Goal: Check status: Check status

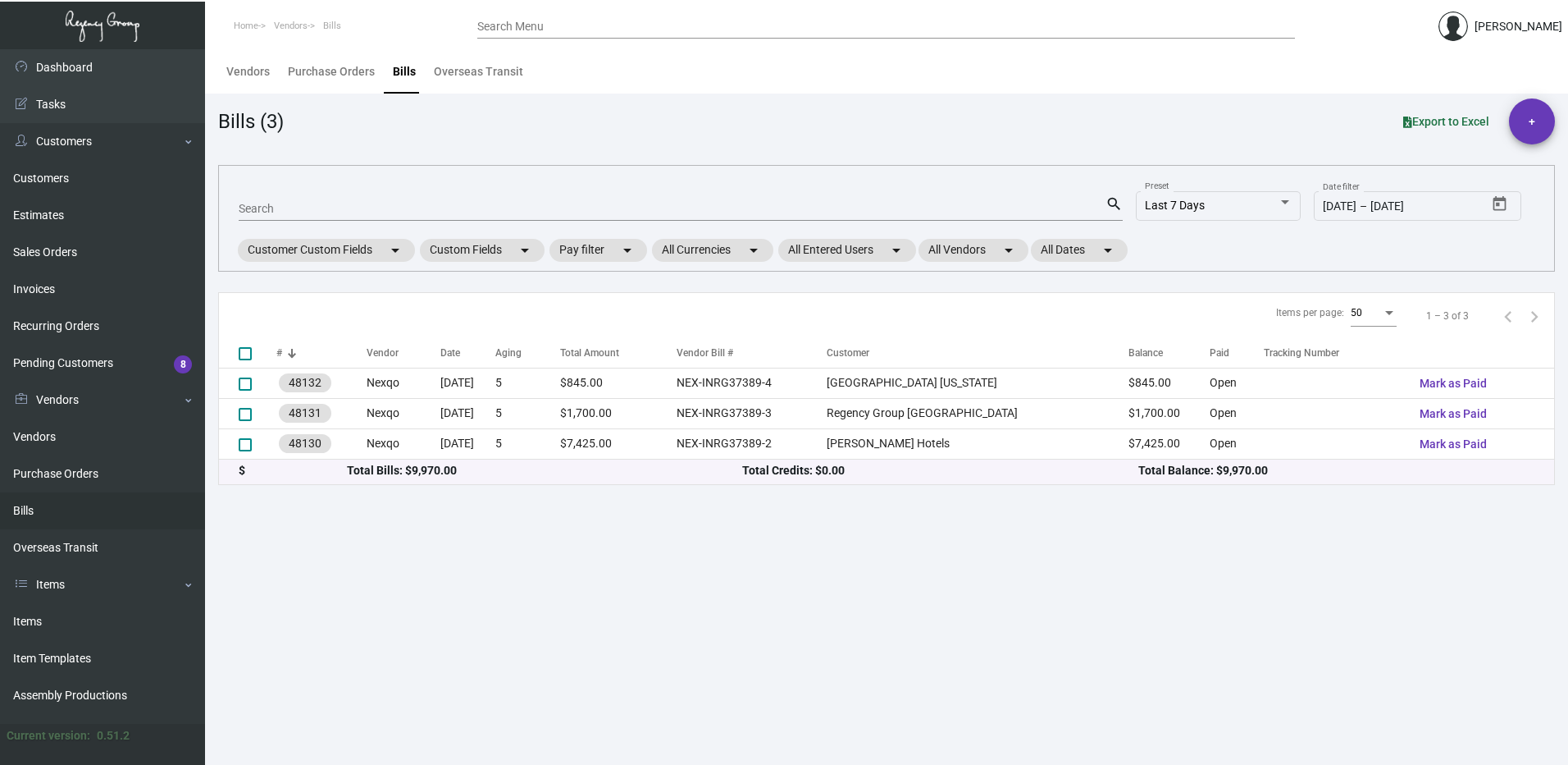
click at [510, 17] on div "Search Menu" at bounding box center [885, 26] width 817 height 26
click at [533, 22] on input "Search Menu" at bounding box center [885, 27] width 817 height 13
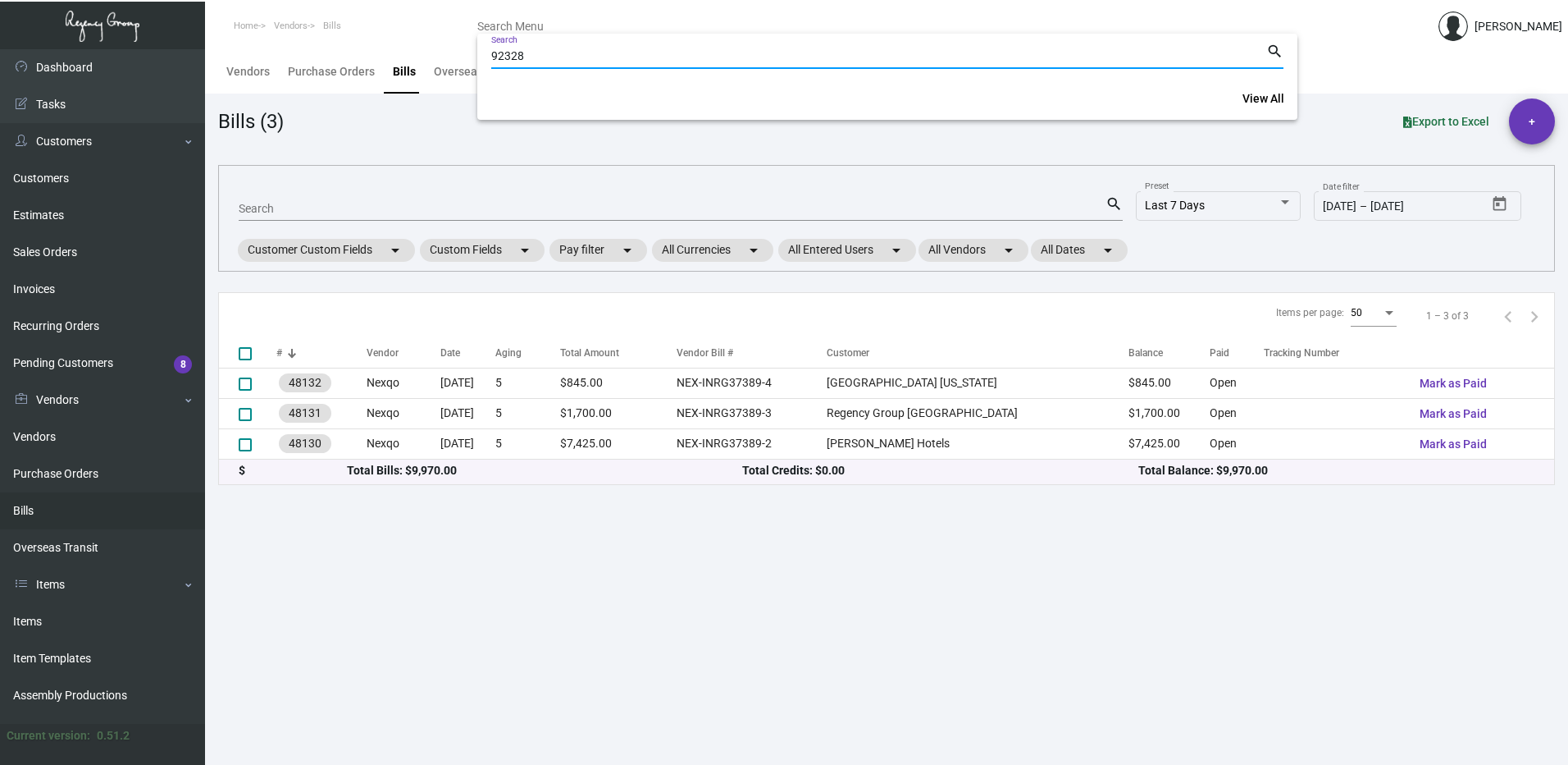
type input "92328"
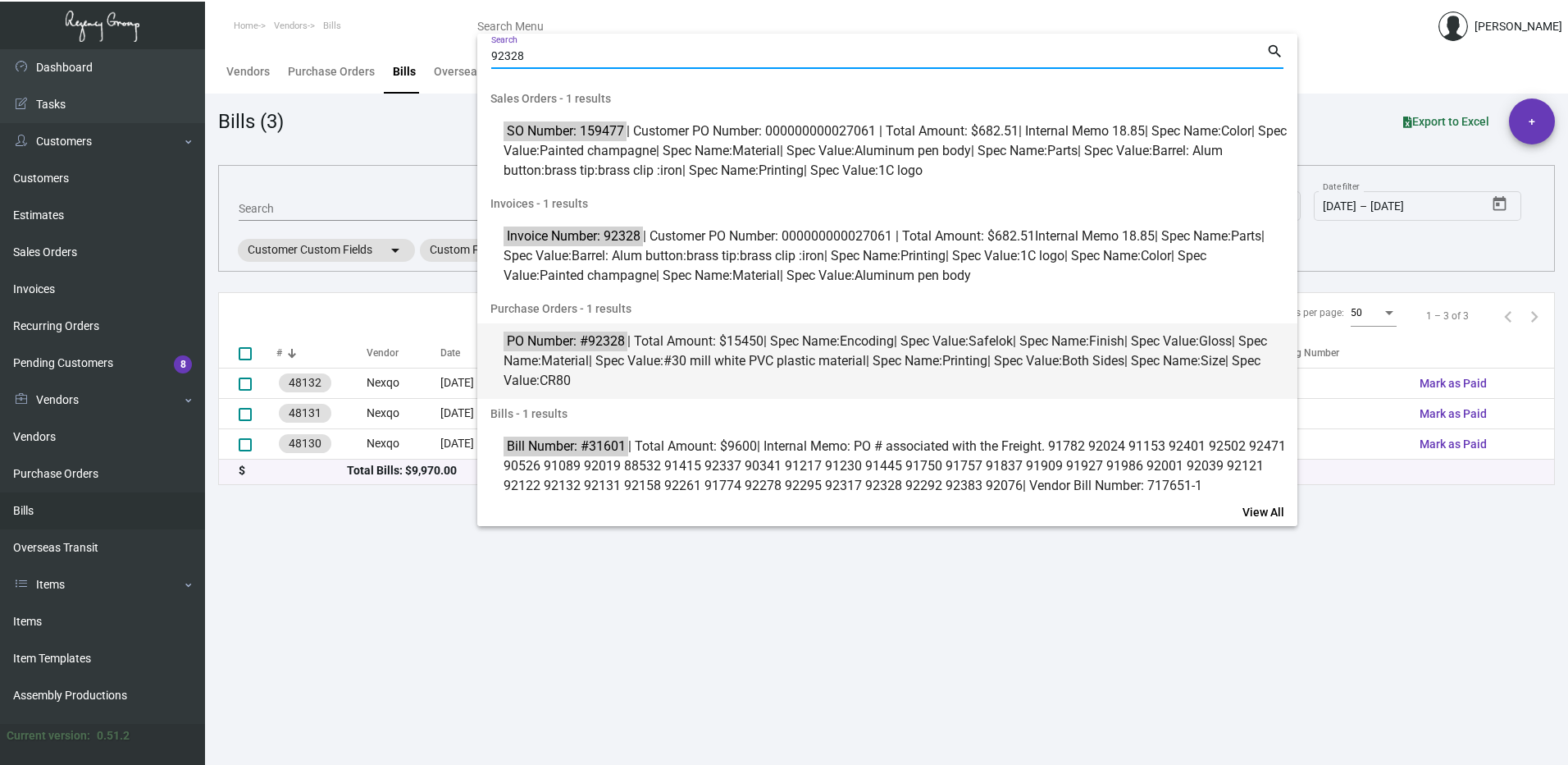
click at [777, 370] on span "PO Number: #92328 | Total Amount: $15450 | Spec Name: Encoding | Spec Value: Sa…" at bounding box center [896, 361] width 785 height 59
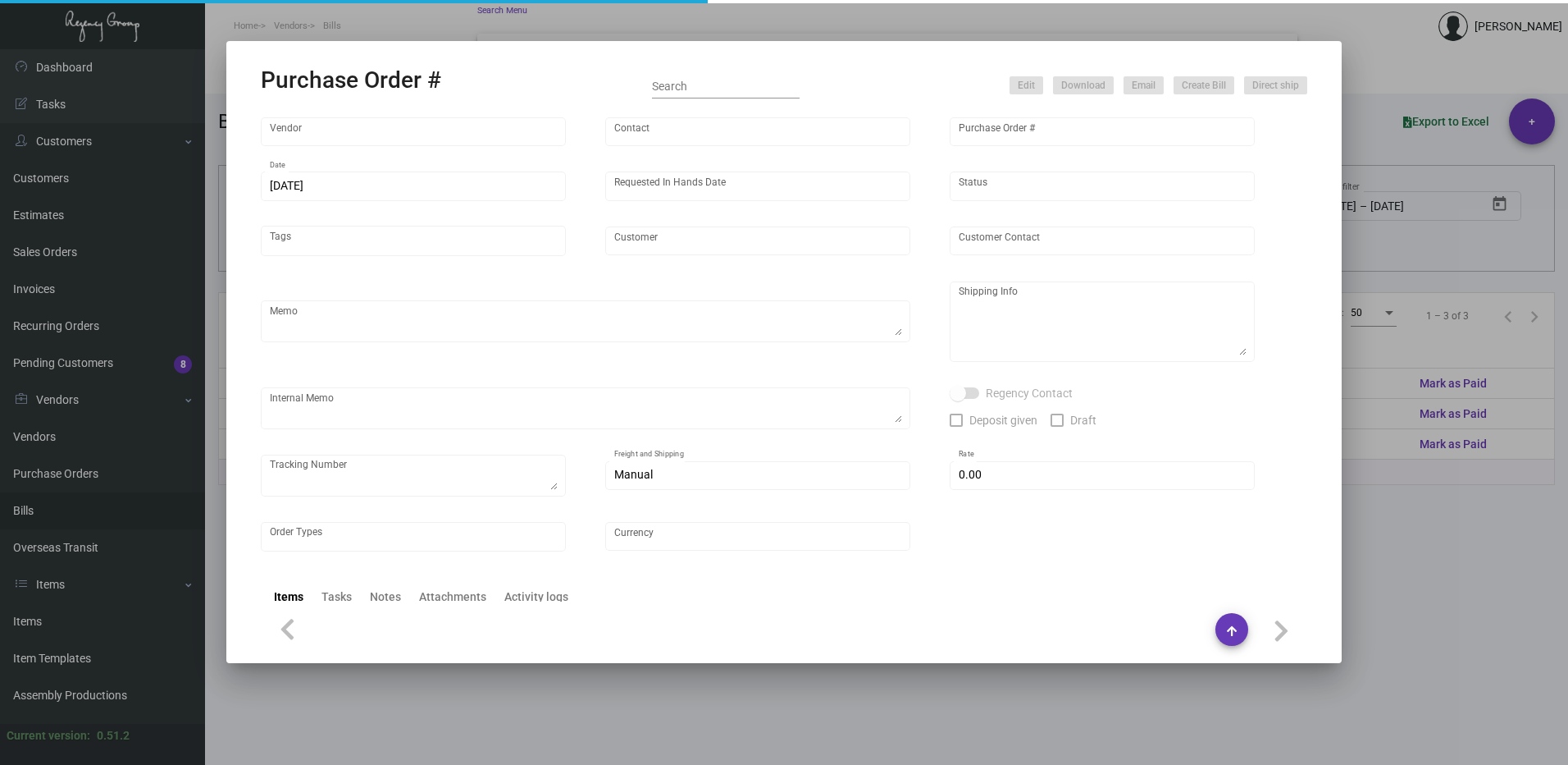
type input "Nexqo"
type input "[PERSON_NAME]"
type input "92328"
type input "[DATE]"
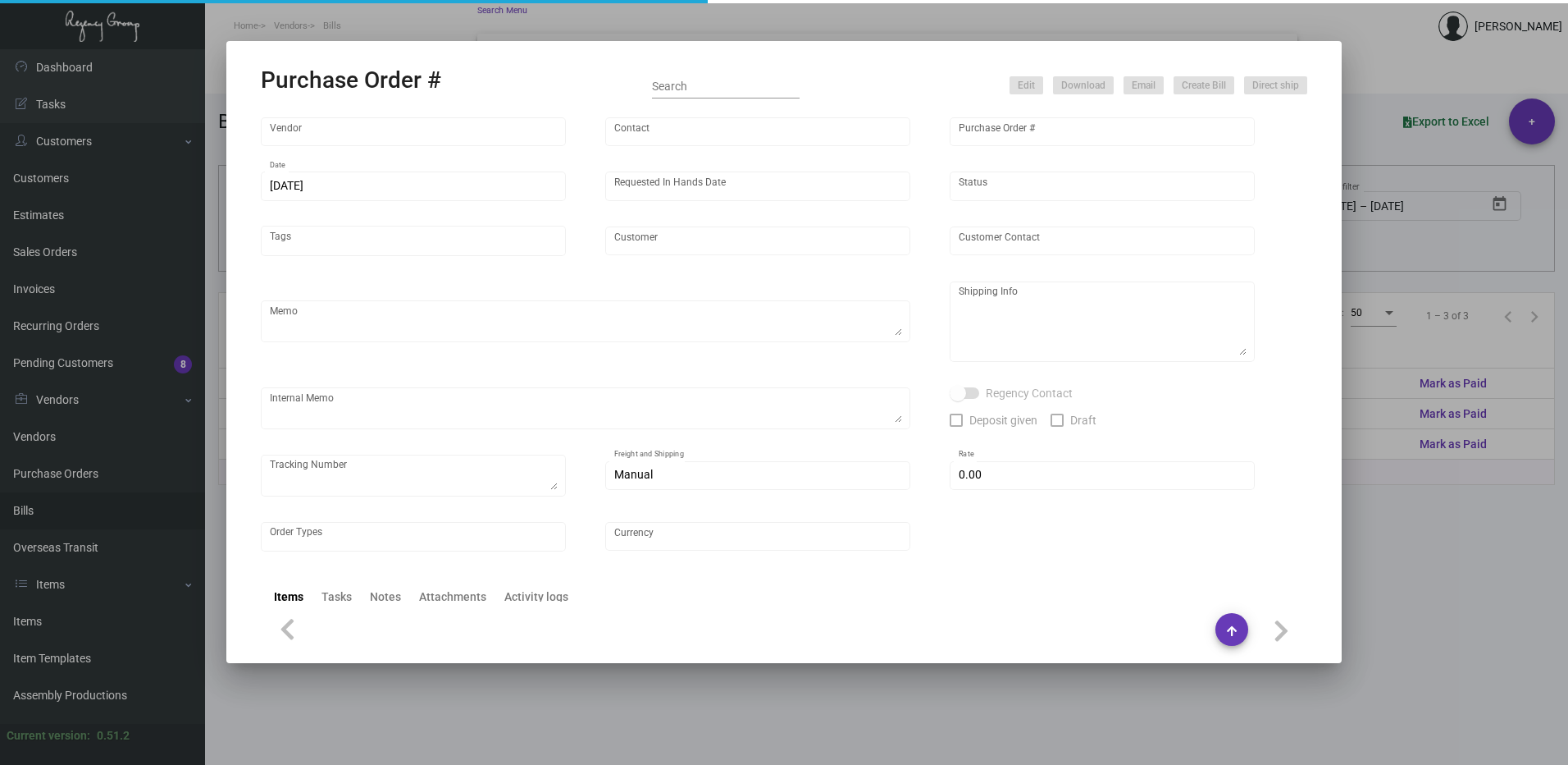
type input "[GEOGRAPHIC_DATA]"
type textarea "BOAT 50K each shipment"
type textarea "Regency Group NJ - [PERSON_NAME] [STREET_ADDRESS]"
checkbox input "true"
type input "$ 0.00"
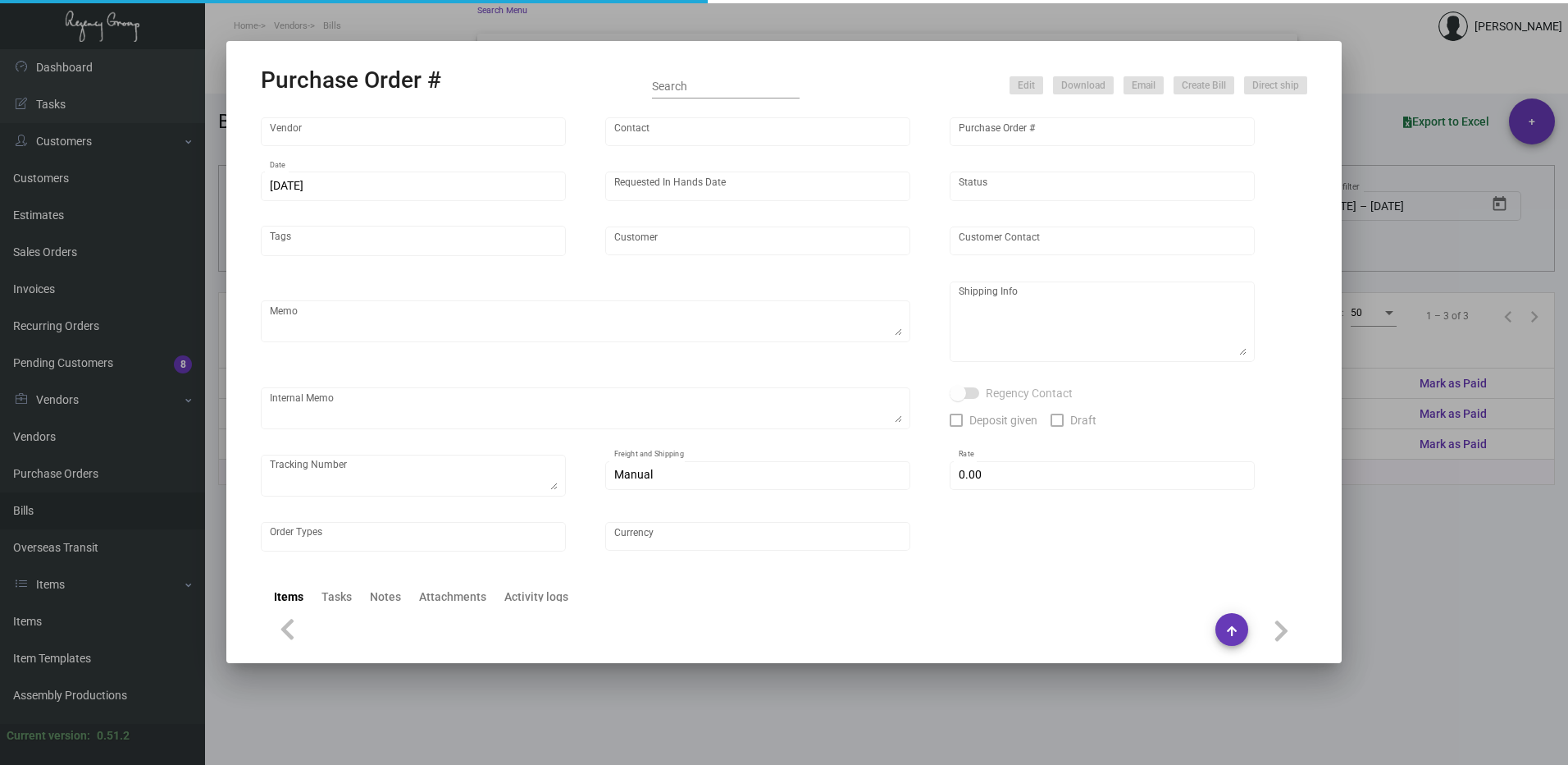
type input "United States Dollar $"
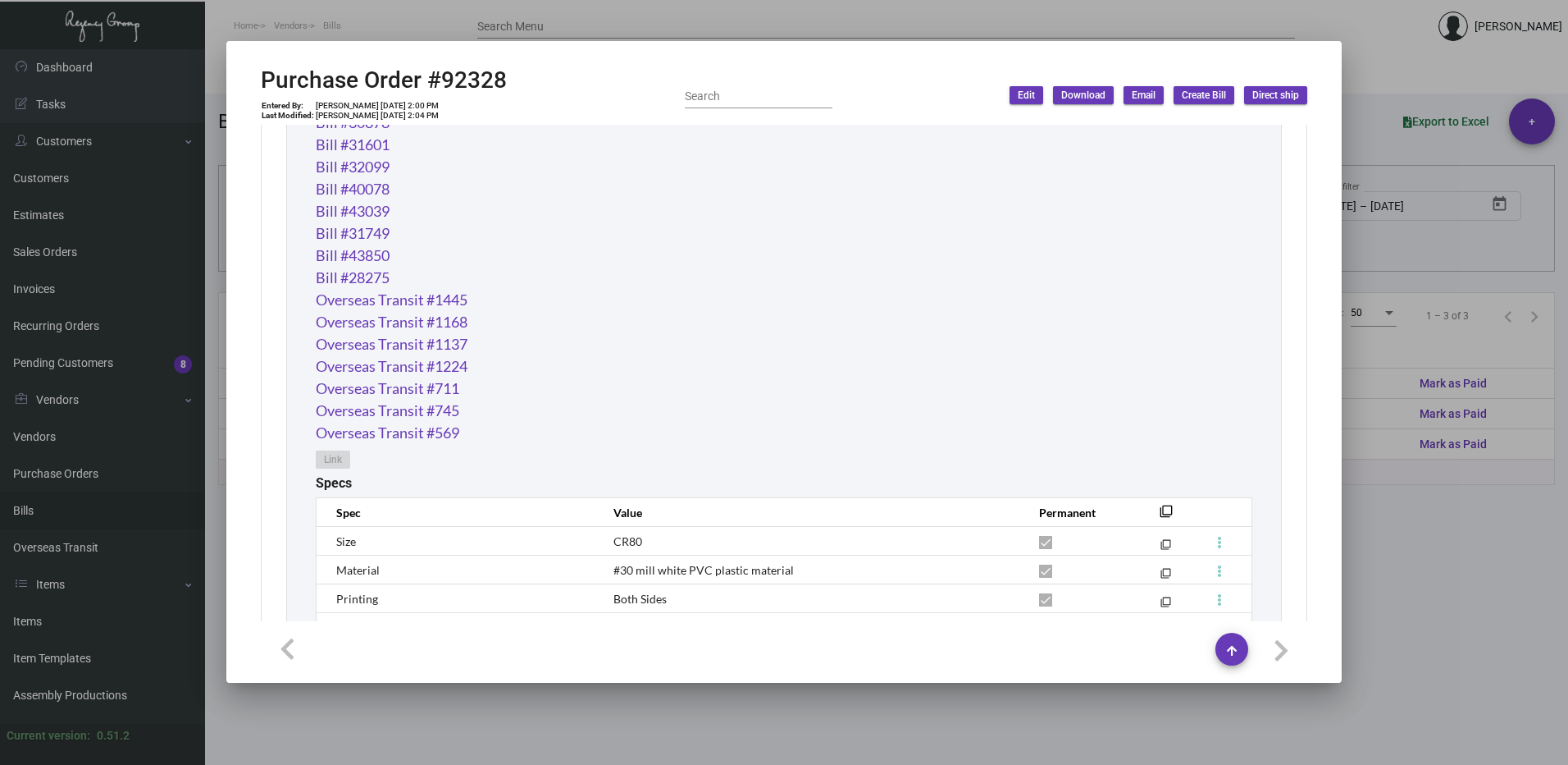
scroll to position [931, 0]
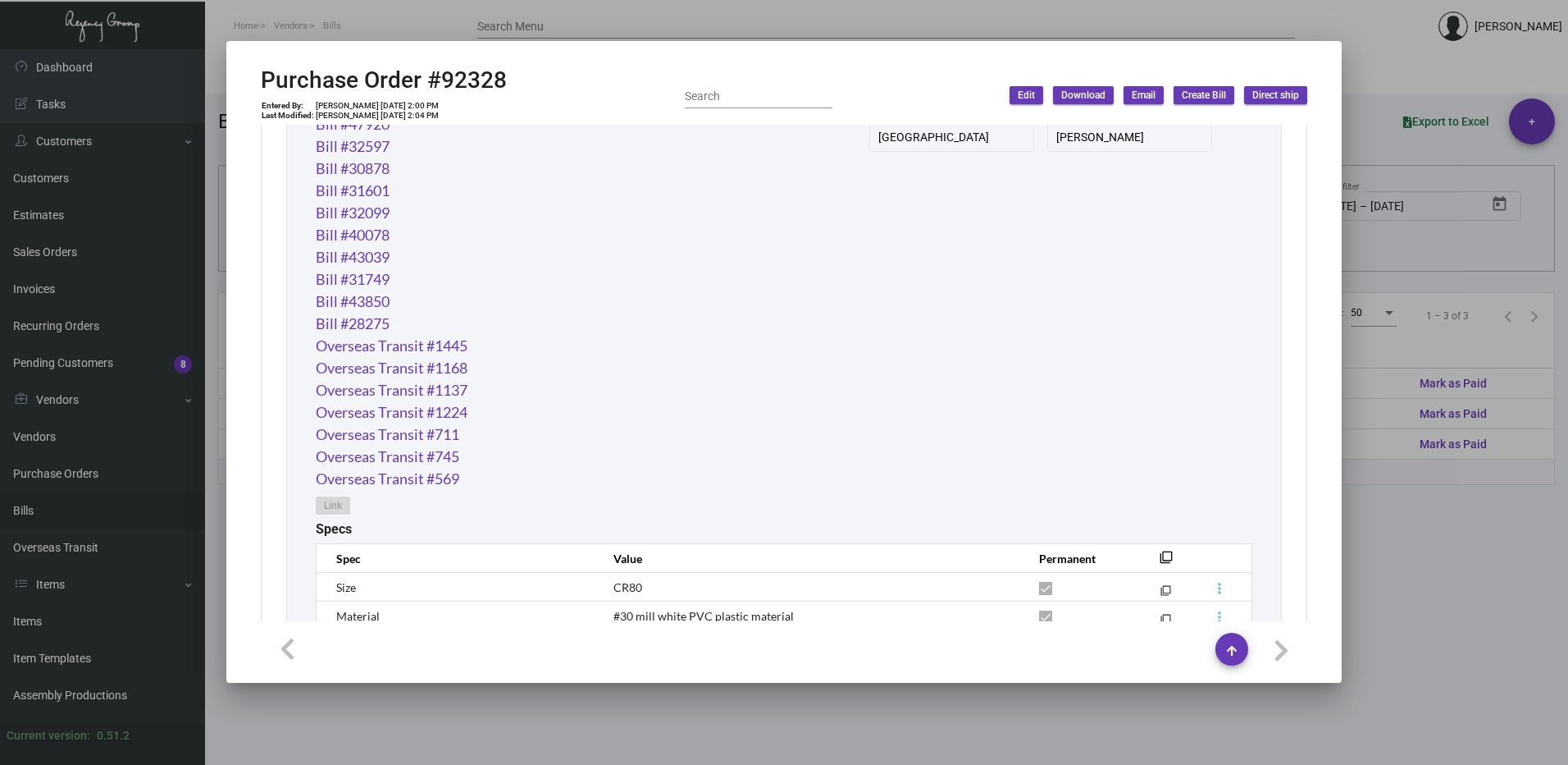
drag, startPoint x: 1186, startPoint y: 28, endPoint x: 1174, endPoint y: 28, distance: 12.0
click at [1186, 28] on div at bounding box center [784, 382] width 1568 height 765
